Goal: Information Seeking & Learning: Learn about a topic

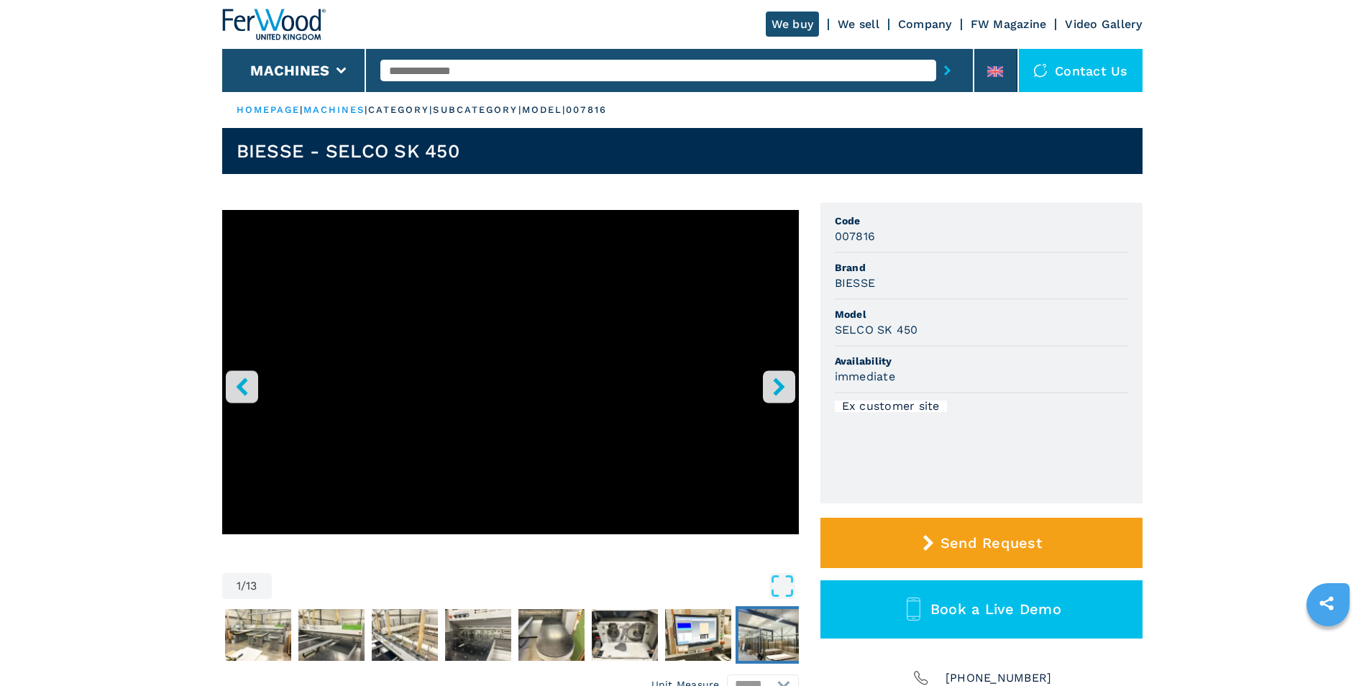
click at [764, 638] on img "Go to Slide 9" at bounding box center [771, 635] width 66 height 52
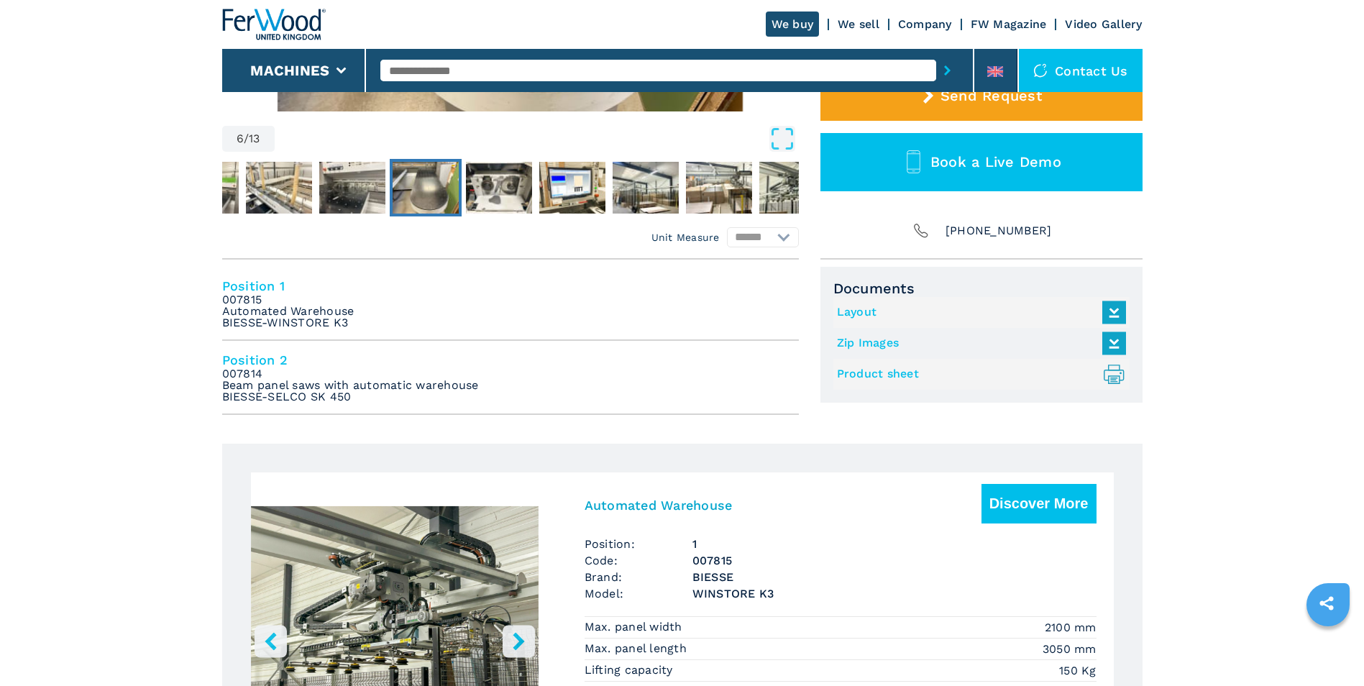
scroll to position [480, 0]
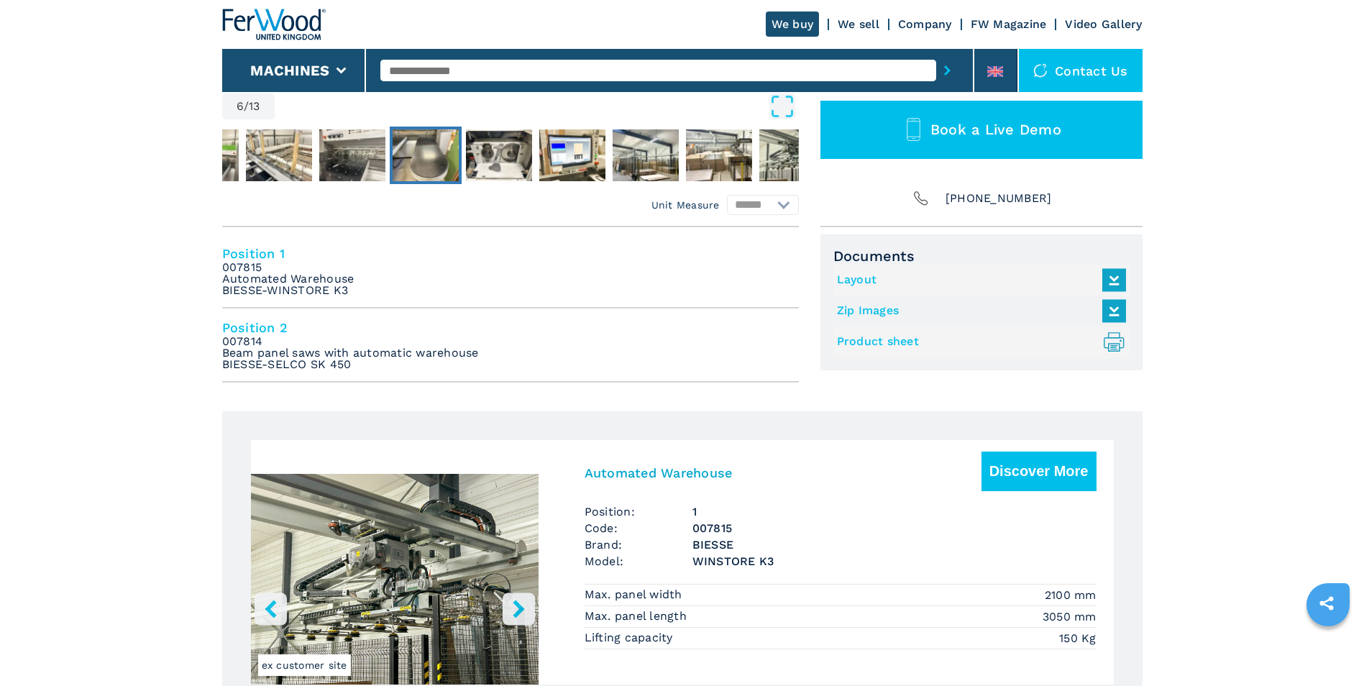
click at [391, 286] on li "Position 1 007815 Automated Warehouse BIESSE-WINSTORE K3" at bounding box center [510, 271] width 577 height 74
click at [856, 275] on link "Layout" at bounding box center [978, 280] width 282 height 24
